Goal: Connect with others: Connect with others

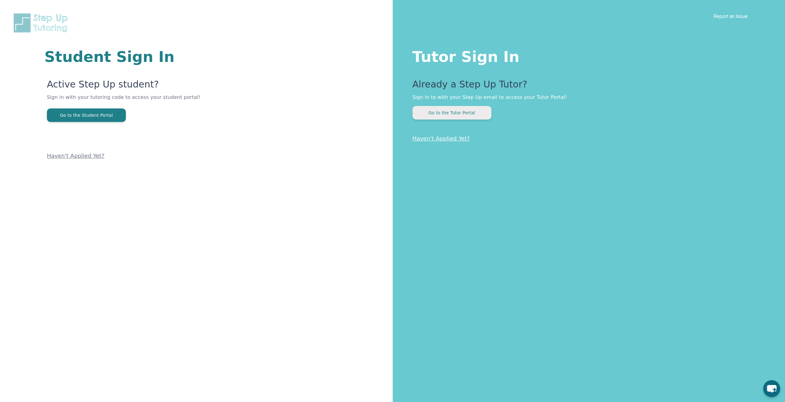
click at [466, 115] on button "Go to the Tutor Portal" at bounding box center [451, 113] width 79 height 14
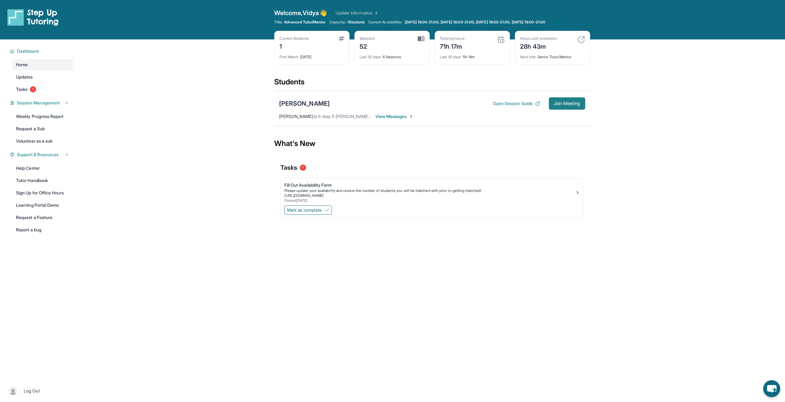
click at [562, 105] on span "Join Meeting" at bounding box center [566, 104] width 27 height 4
click at [384, 115] on span "View Messages" at bounding box center [394, 116] width 39 height 6
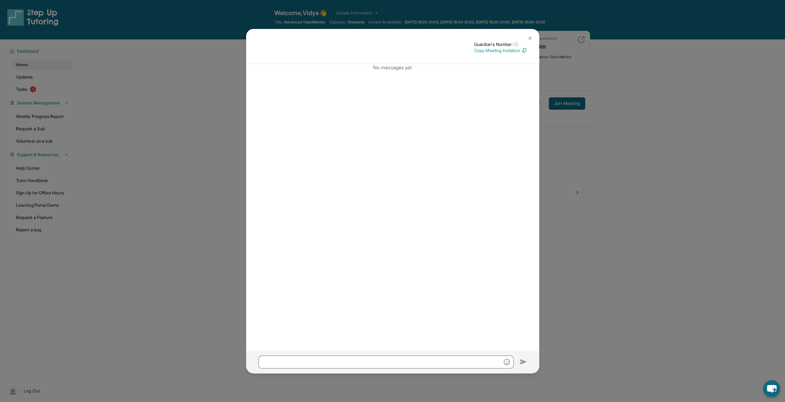
click at [526, 39] on button at bounding box center [530, 38] width 12 height 12
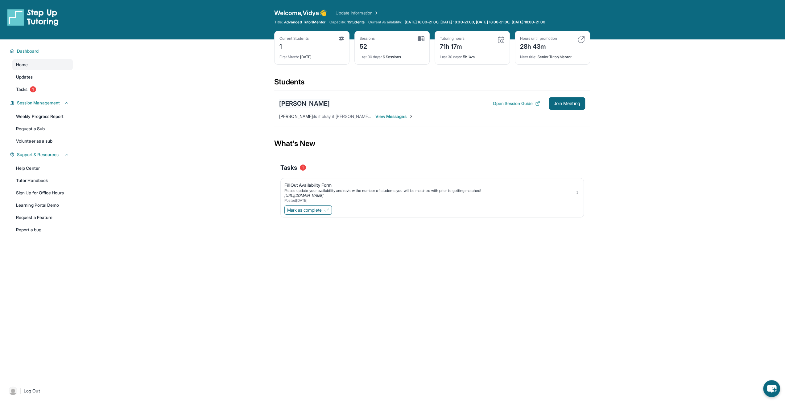
click at [299, 103] on div "Yaseen Mohamed" at bounding box center [304, 103] width 51 height 9
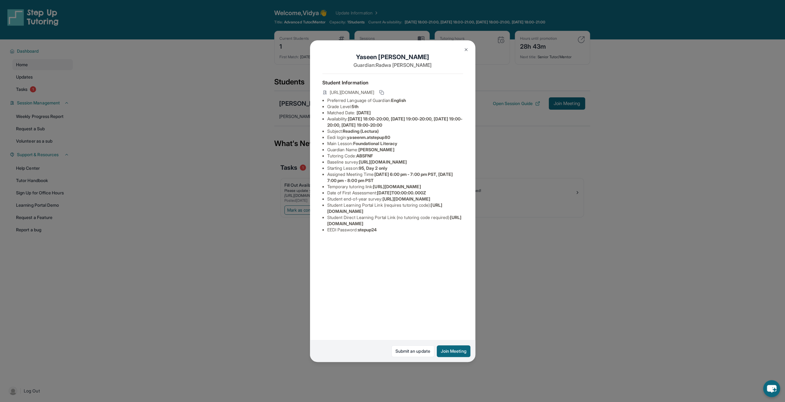
click at [466, 51] on img at bounding box center [465, 49] width 5 height 5
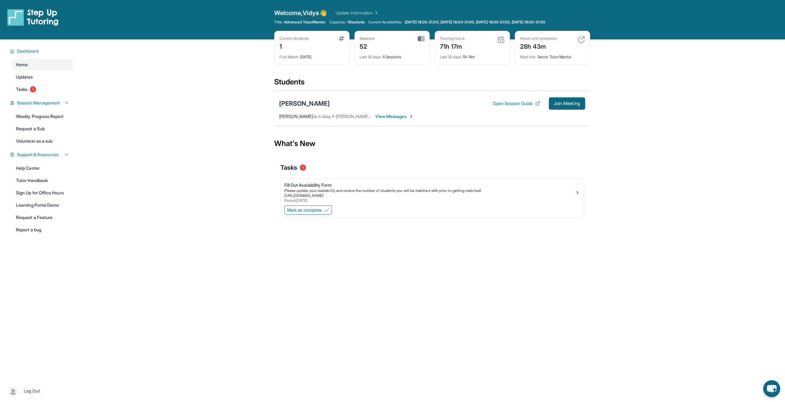
click at [305, 104] on div "Yaseen Mohamed" at bounding box center [304, 103] width 51 height 9
